Goal: Information Seeking & Learning: Understand process/instructions

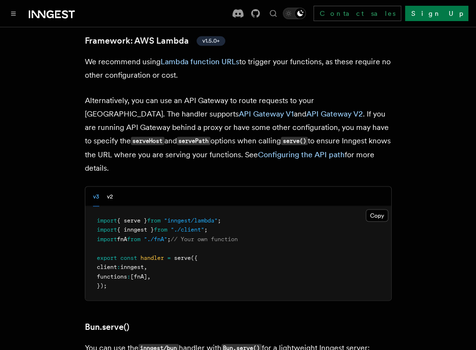
scroll to position [1114, 0]
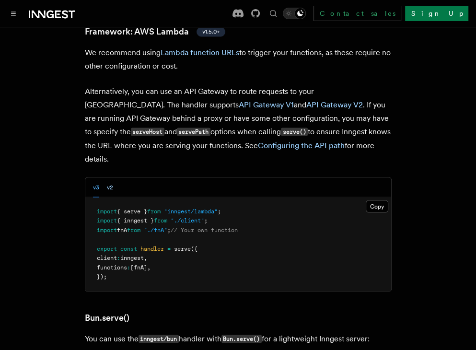
click at [111, 177] on button "v2" at bounding box center [110, 187] width 6 height 20
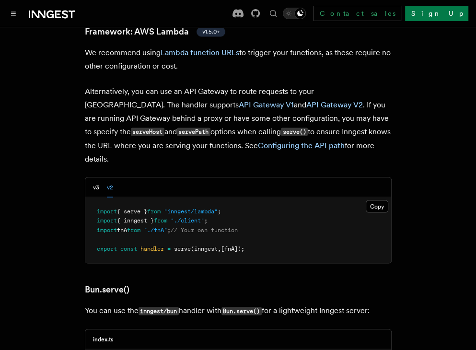
click at [111, 177] on button "v2" at bounding box center [110, 187] width 6 height 20
click at [97, 177] on button "v3" at bounding box center [96, 187] width 6 height 20
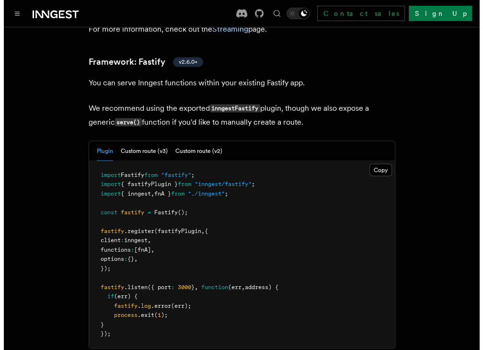
scroll to position [3503, 0]
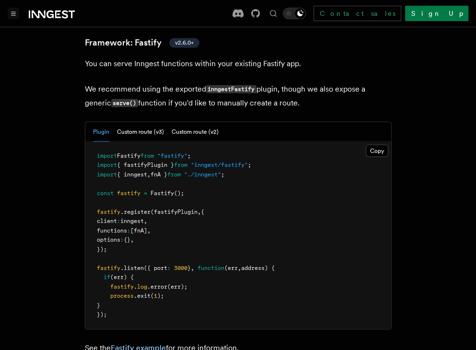
click at [12, 14] on icon "Toggle navigation" at bounding box center [13, 14] width 5 height 4
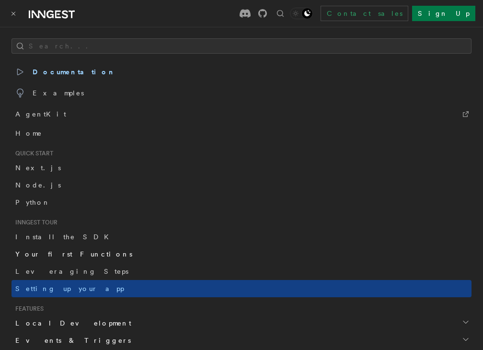
click at [48, 252] on span "Your first Functions" at bounding box center [73, 254] width 117 height 8
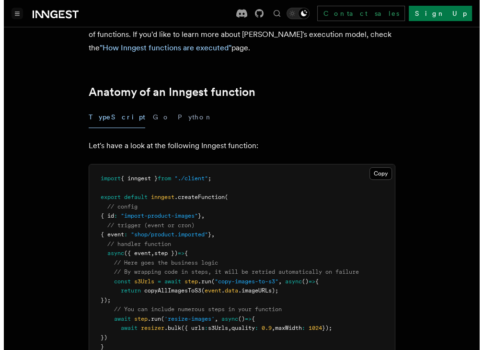
scroll to position [125, 0]
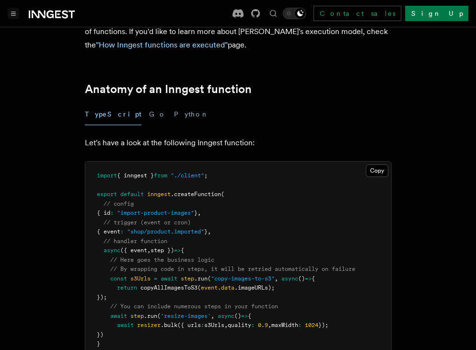
click at [17, 17] on button "Toggle navigation" at bounding box center [14, 14] width 12 height 12
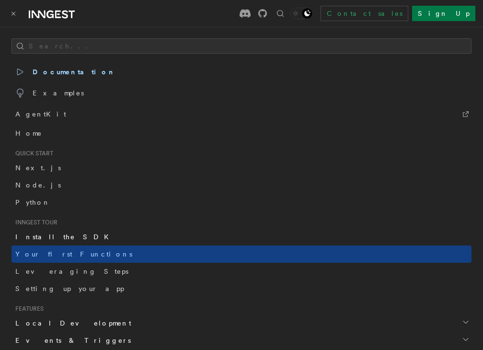
click at [45, 233] on span "Install the SDK" at bounding box center [64, 237] width 99 height 8
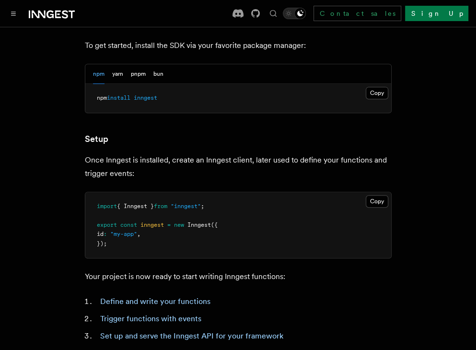
scroll to position [276, 0]
click at [360, 195] on button "Copy Copied" at bounding box center [377, 201] width 23 height 12
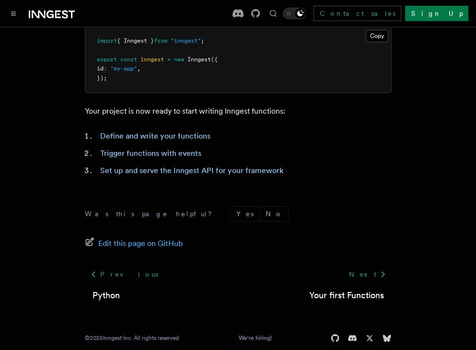
scroll to position [457, 0]
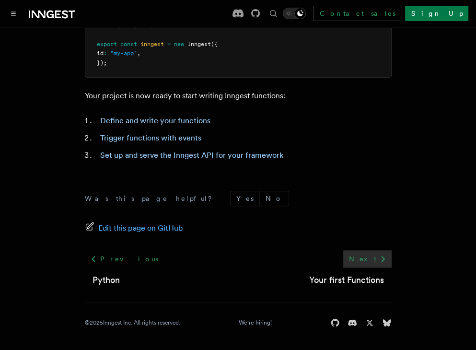
click at [360, 259] on link "Next" at bounding box center [367, 258] width 48 height 17
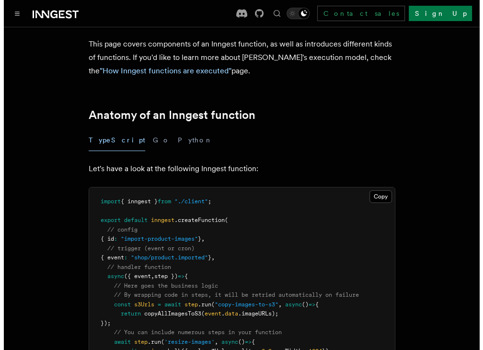
scroll to position [100, 0]
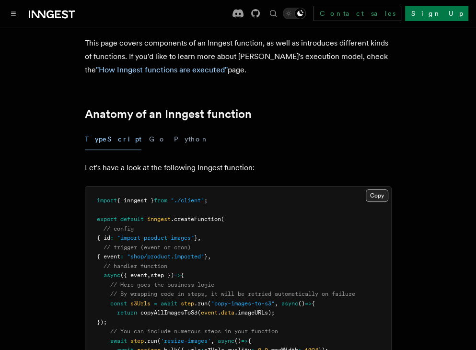
click at [377, 191] on button "Copy Copied" at bounding box center [377, 195] width 23 height 12
click at [12, 17] on button "Toggle navigation" at bounding box center [14, 14] width 12 height 12
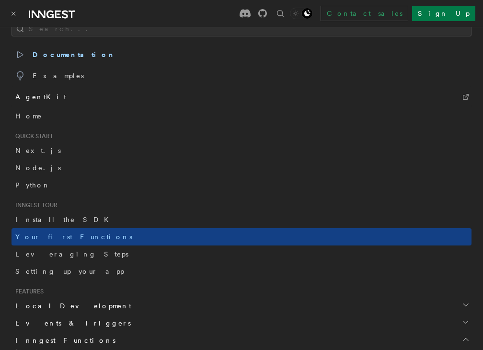
scroll to position [0, 0]
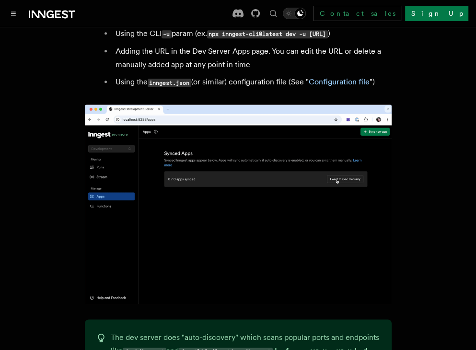
scroll to position [627, 0]
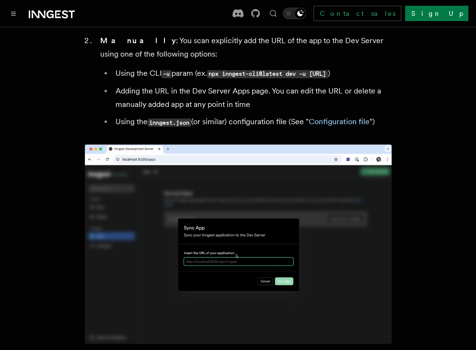
drag, startPoint x: 115, startPoint y: 76, endPoint x: 228, endPoint y: 76, distance: 113.2
click at [228, 76] on li "Using the CLI -u param (ex. npx inngest-cli@latest dev -u [URL] )" at bounding box center [252, 74] width 279 height 14
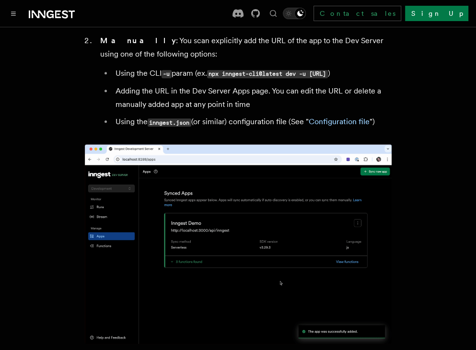
copy code "[URL]"
